Goal: Find specific page/section

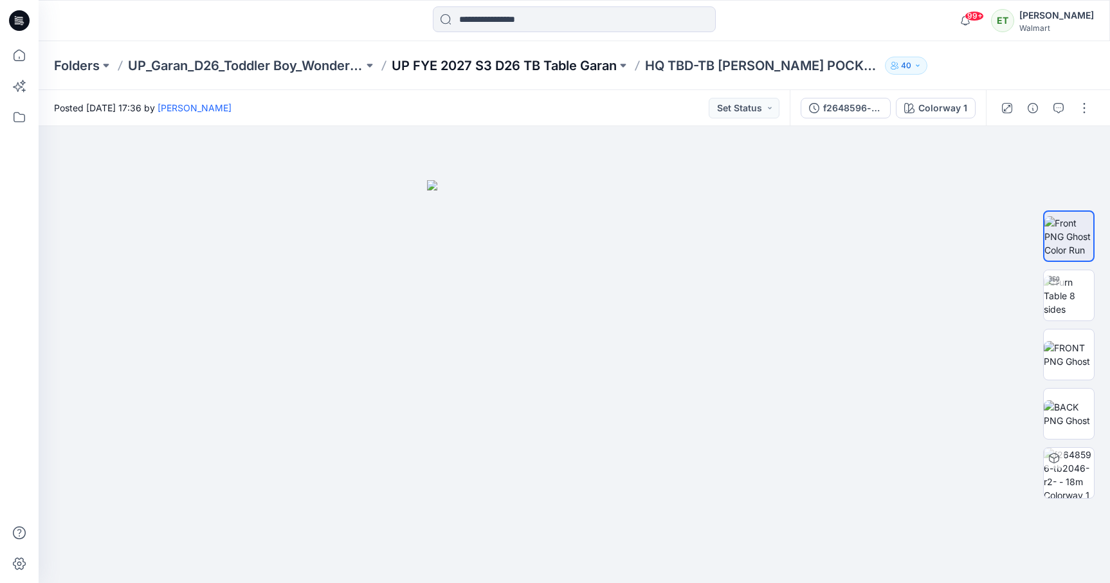
click at [496, 70] on p "UP FYE 2027 S3 D26 TB Table Garan" at bounding box center [504, 66] width 225 height 18
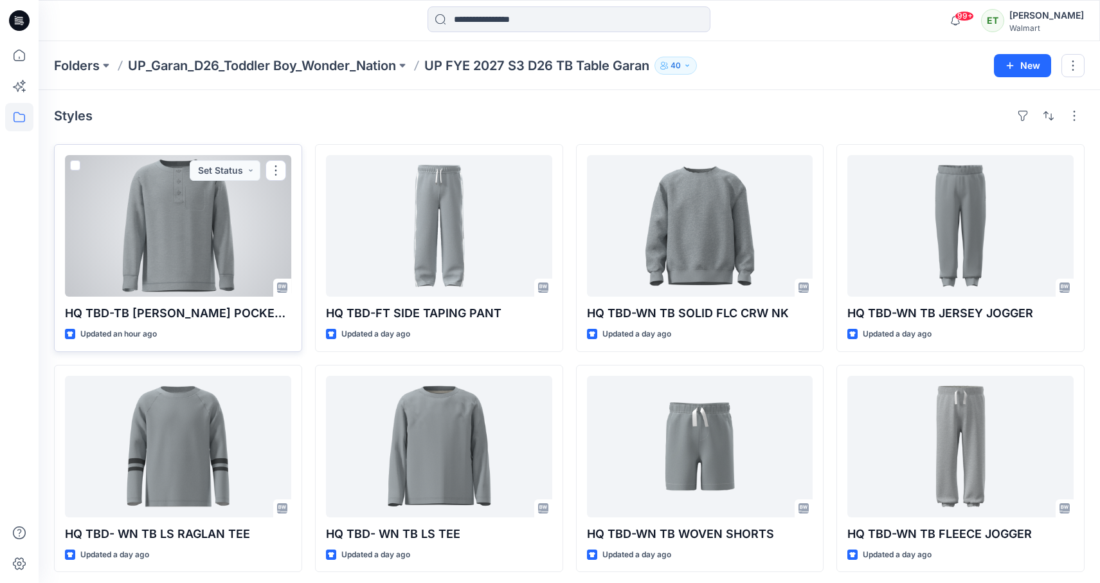
click at [212, 215] on div at bounding box center [178, 225] width 226 height 141
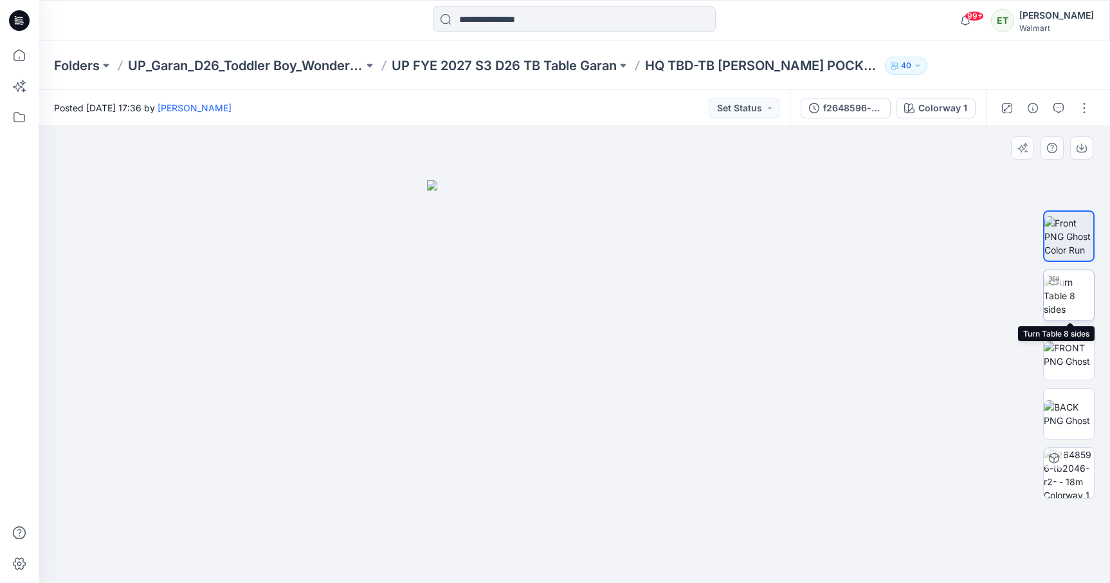
click at [1064, 310] on img at bounding box center [1069, 295] width 50 height 41
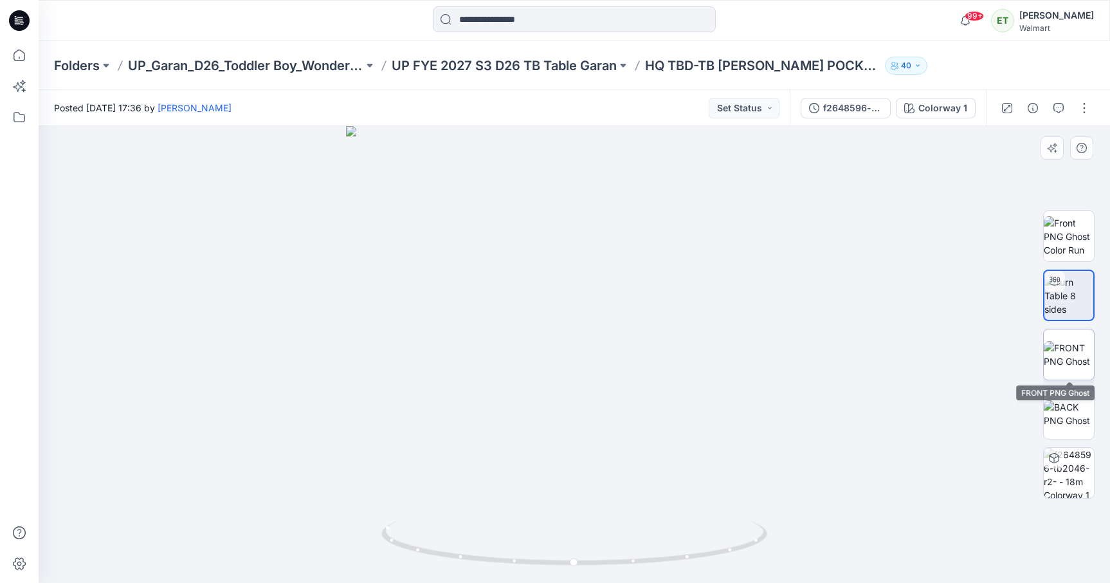
click at [1085, 365] on img at bounding box center [1069, 354] width 50 height 27
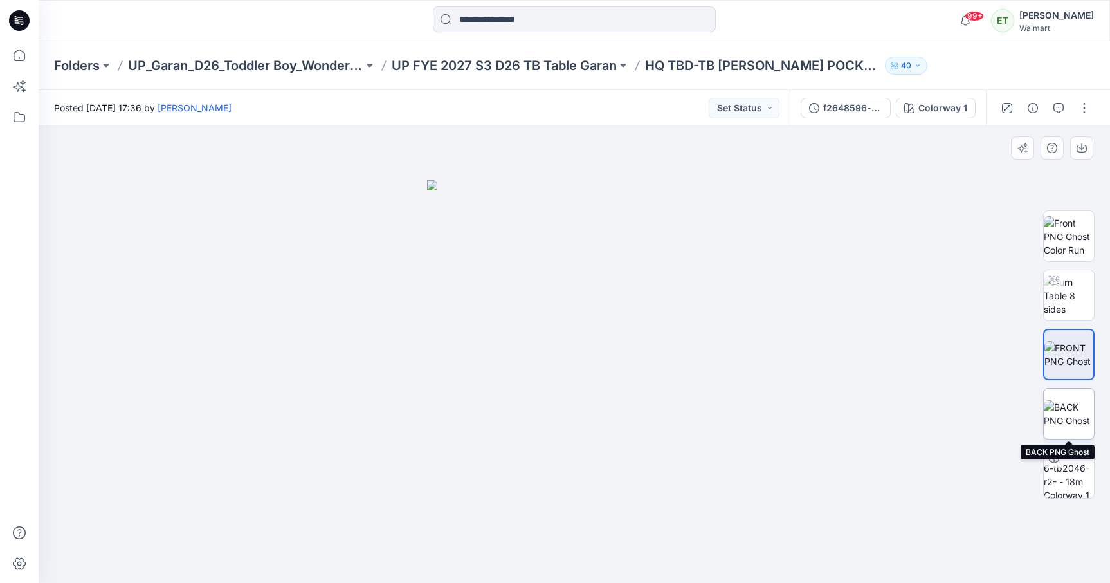
click at [1076, 427] on img at bounding box center [1069, 413] width 50 height 27
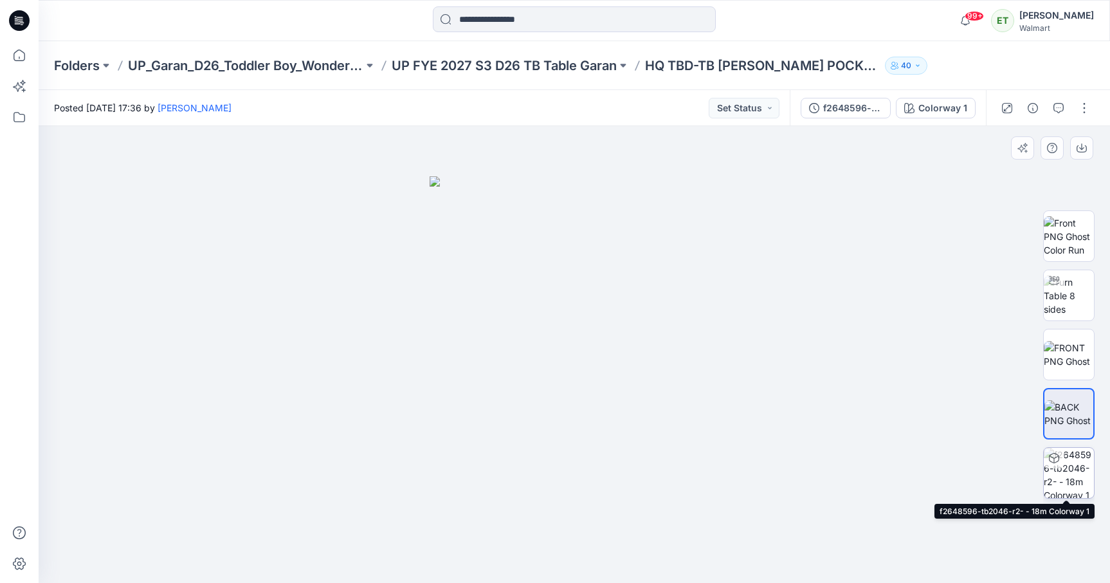
click at [1078, 470] on img at bounding box center [1069, 473] width 50 height 50
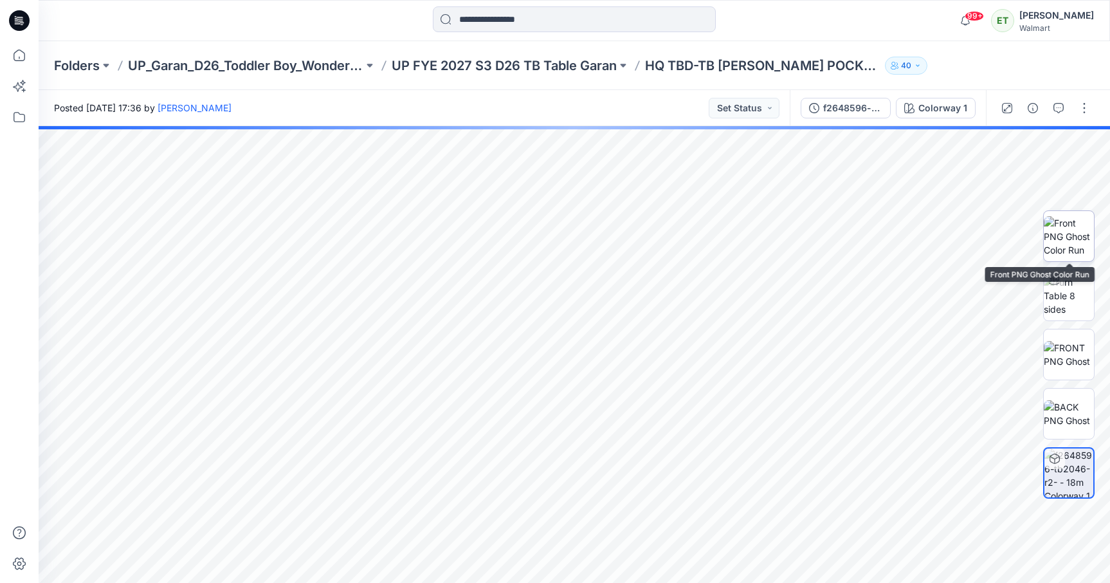
click at [1068, 242] on img at bounding box center [1069, 236] width 50 height 41
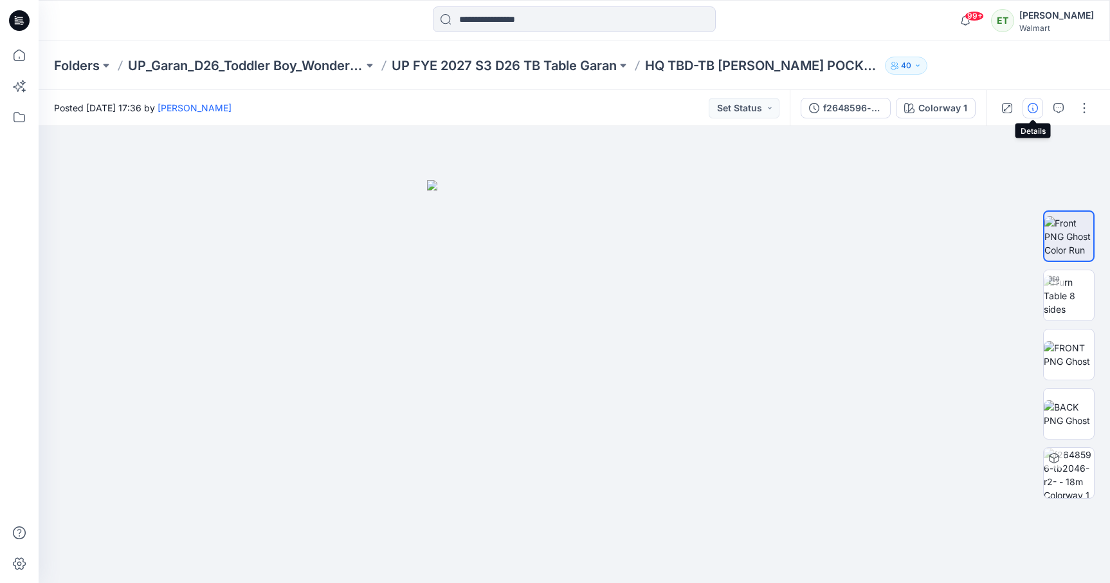
click at [1035, 109] on icon "button" at bounding box center [1033, 108] width 10 height 10
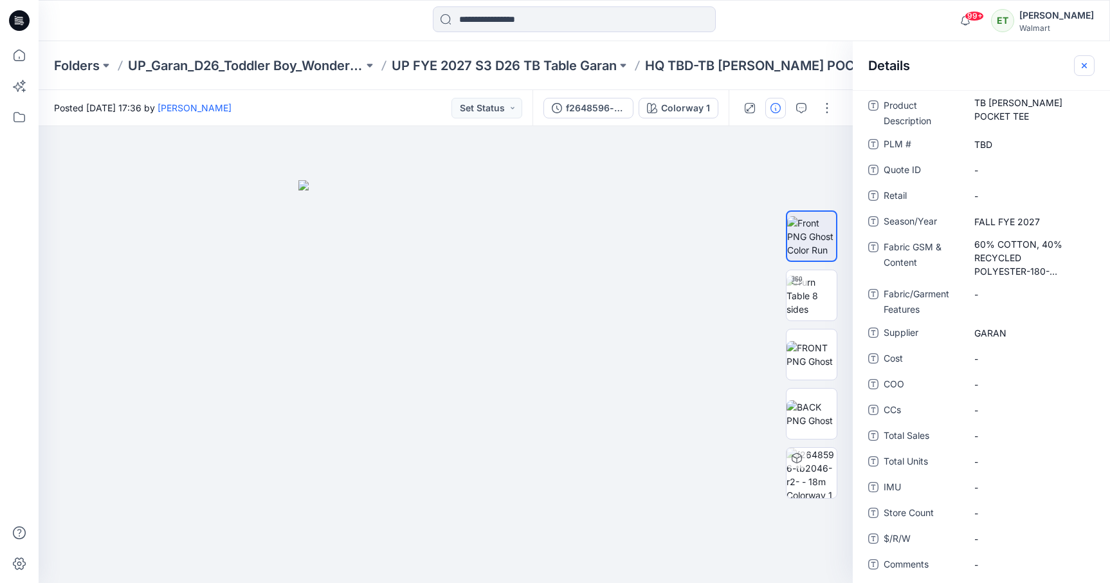
click at [1080, 67] on icon "button" at bounding box center [1084, 65] width 10 height 10
